Goal: Subscribe to service/newsletter

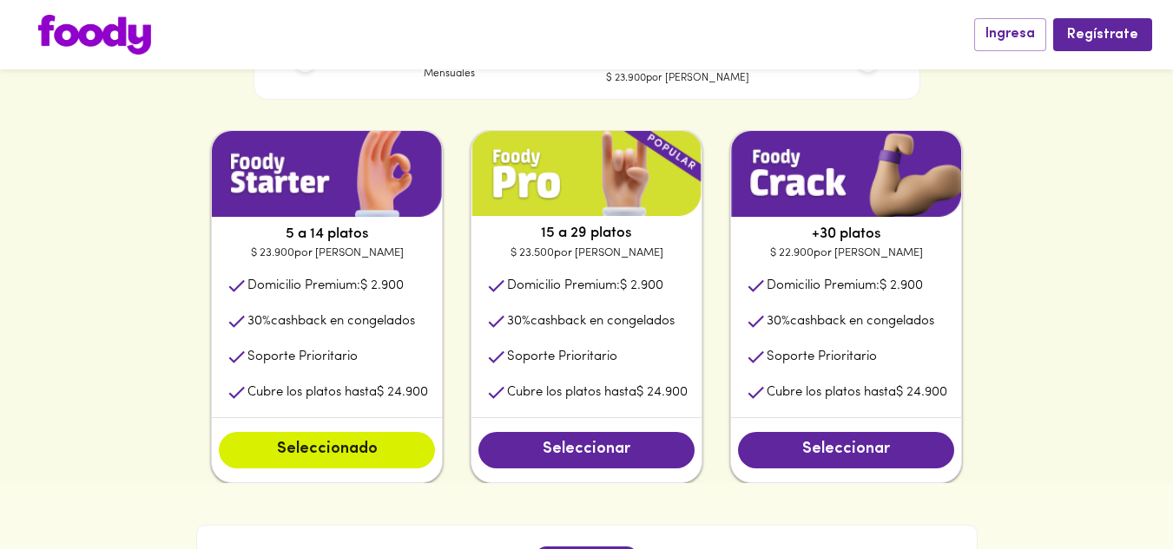
scroll to position [767, 0]
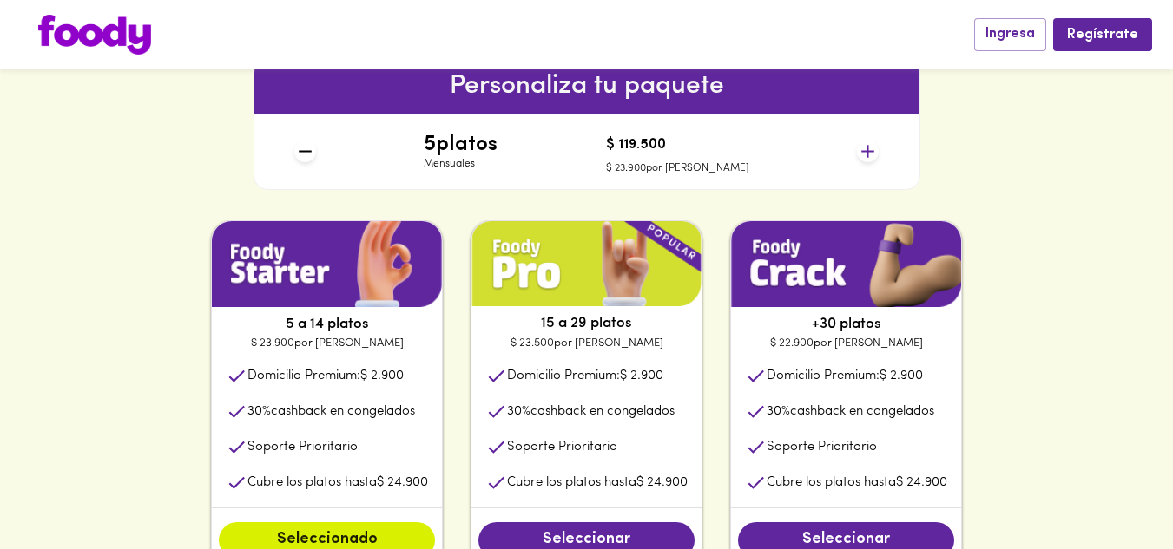
click at [863, 148] on icon at bounding box center [868, 152] width 22 height 22
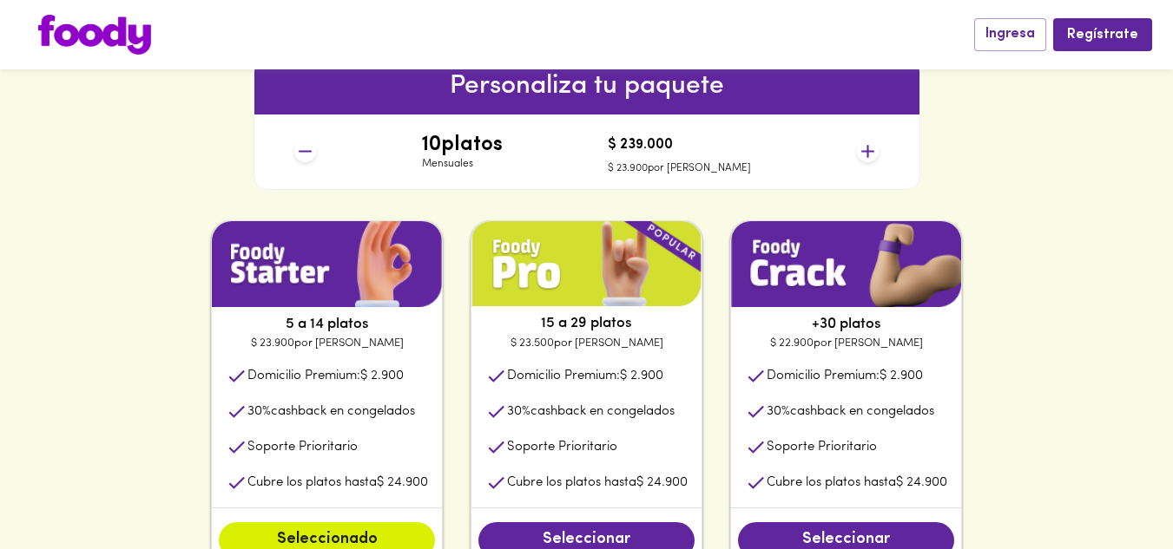
click at [863, 148] on icon at bounding box center [868, 152] width 22 height 22
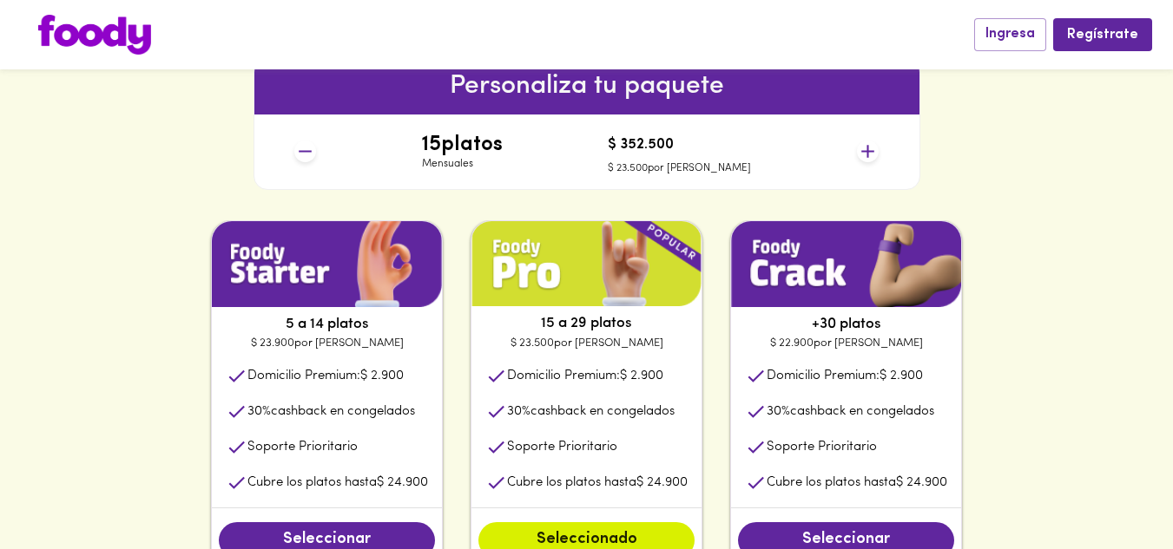
click at [863, 148] on icon at bounding box center [868, 152] width 22 height 22
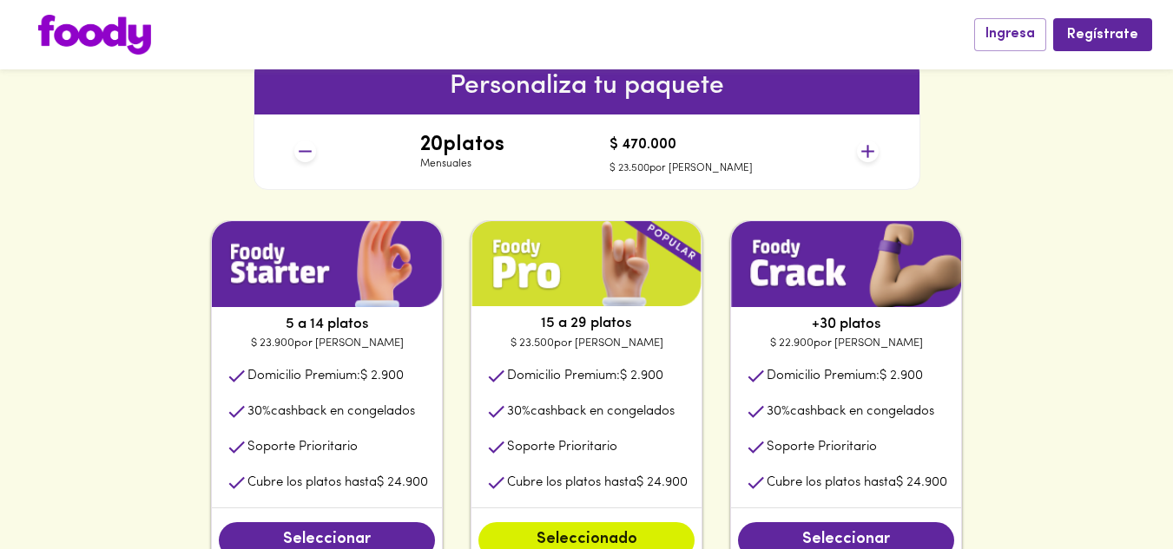
click at [863, 148] on icon at bounding box center [868, 152] width 22 height 22
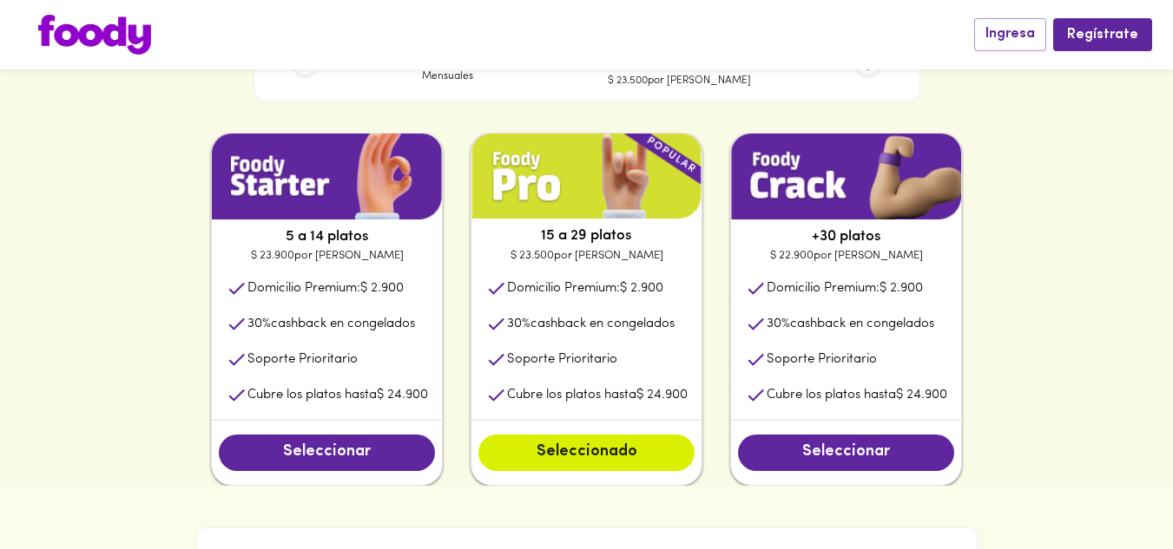
scroll to position [828, 0]
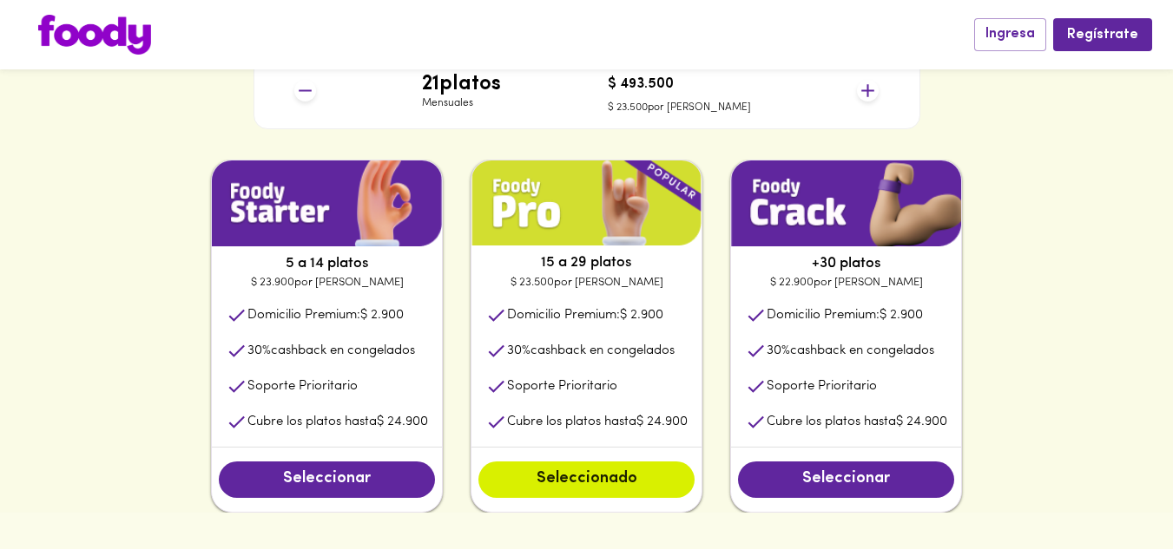
click at [309, 90] on icon at bounding box center [305, 91] width 13 height 2
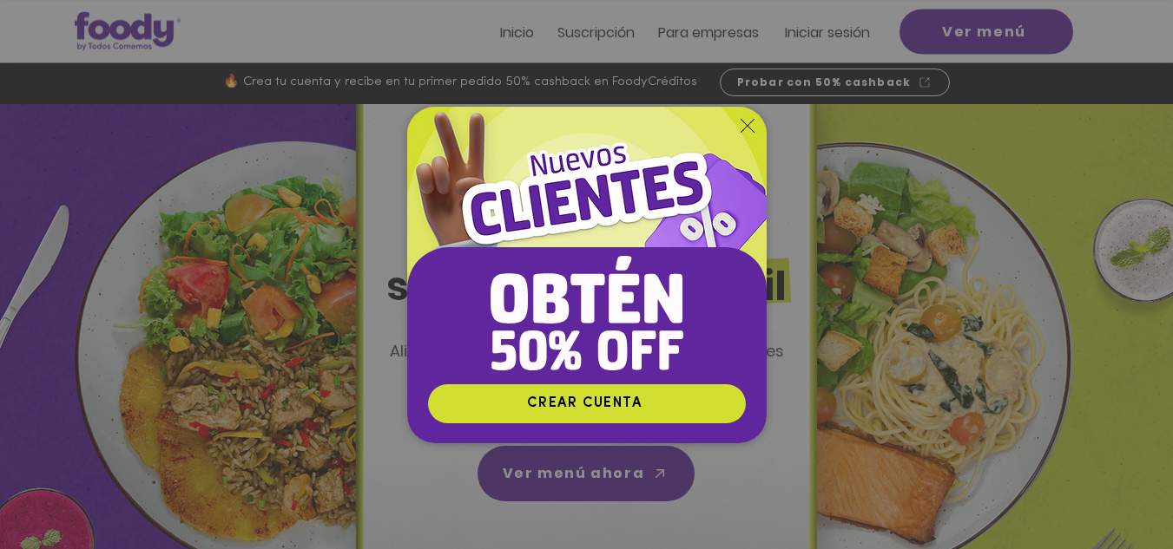
click at [740, 119] on icon "Volver al sitio" at bounding box center [747, 126] width 14 height 14
